Goal: Information Seeking & Learning: Find specific fact

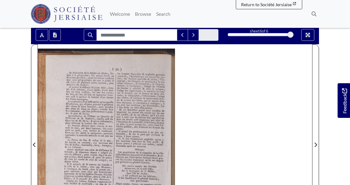
scroll to position [51, 0]
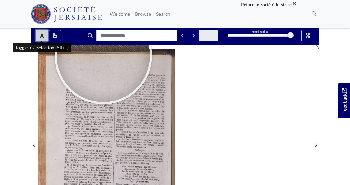
click at [42, 35] on icon "Toggle text selection (Alt+T)" at bounding box center [42, 35] width 4 height 4
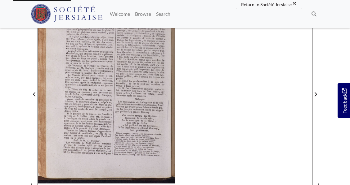
scroll to position [105, 0]
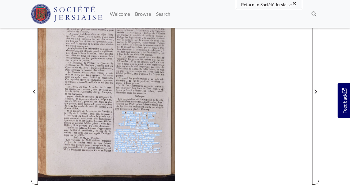
drag, startPoint x: 122, startPoint y: 112, endPoint x: 159, endPoint y: 153, distance: 54.9
click at [159, 153] on div "Les propiétaires de la vingtaine de la ville s'affemblèrent [DATE] , & ré-- fol…" at bounding box center [139, 126] width 50 height 56
copy div "Cet ancien temple des Druides- découvert , le [DATE] , fur la montagne de [PERS…"
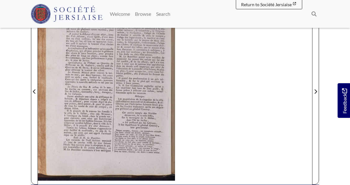
click at [135, 97] on span "Mélanges" at bounding box center [139, 96] width 8 height 2
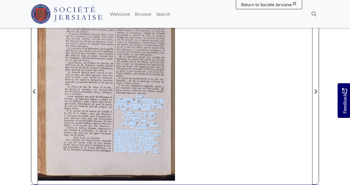
drag, startPoint x: 135, startPoint y: 97, endPoint x: 159, endPoint y: 152, distance: 60.5
click at [159, 152] on div "( 92 ) La Defeription de la Sphère ou Globe , fui- vant à la géographie , fur a…" at bounding box center [106, 90] width 137 height 190
click at [135, 96] on span "Mélanges" at bounding box center [139, 96] width 8 height 2
drag, startPoint x: 135, startPoint y: 96, endPoint x: 159, endPoint y: 153, distance: 61.8
click at [159, 153] on div "( 92 ) La Defeription de la Sphère ou Globe , fui- vant à la géographie , fur a…" at bounding box center [106, 90] width 137 height 190
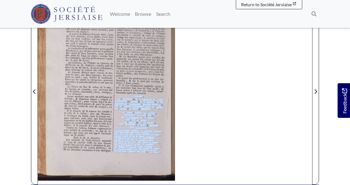
copy div "Loremips . Dol sitametconse ad el seddoeius te in utlab e'doloremagnaa enimadmi…"
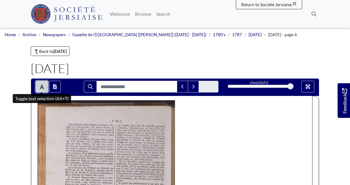
click at [43, 85] on icon "Toggle text selection (Alt+T)" at bounding box center [42, 86] width 4 height 5
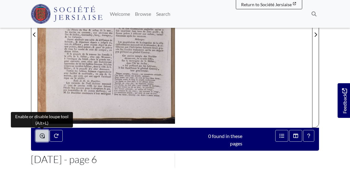
click at [43, 134] on icon "Enable or disable loupe tool (Alt+L)" at bounding box center [42, 136] width 5 height 5
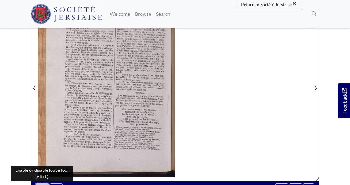
scroll to position [112, 0]
